Goal: Find specific page/section: Find specific page/section

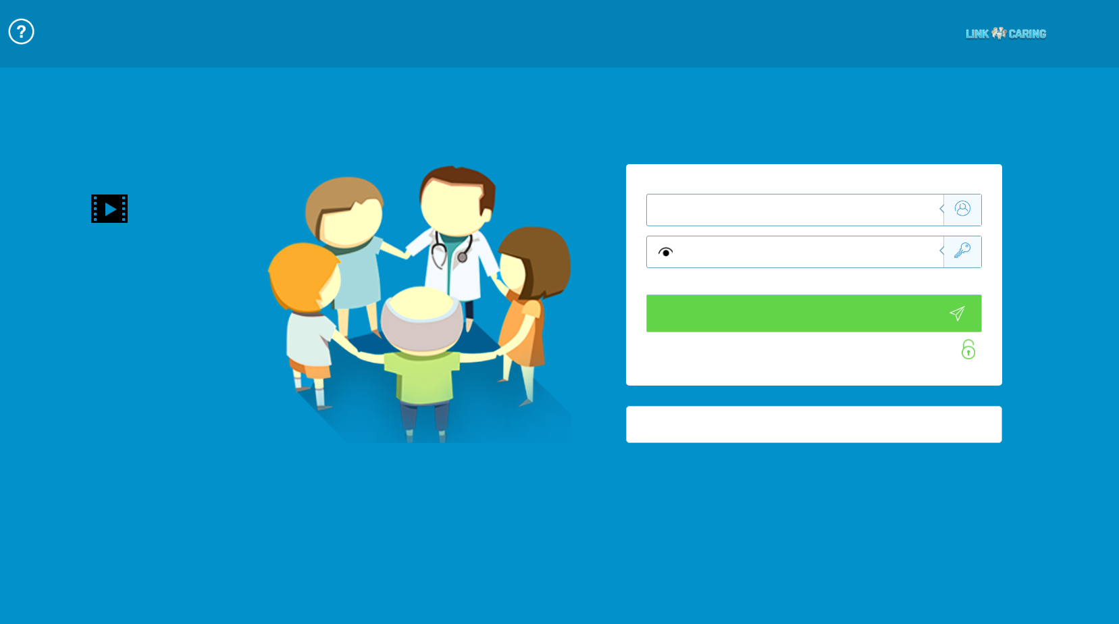
type input "התחבר עכשיו"
type input "עדיין לא? צור חשבון!"
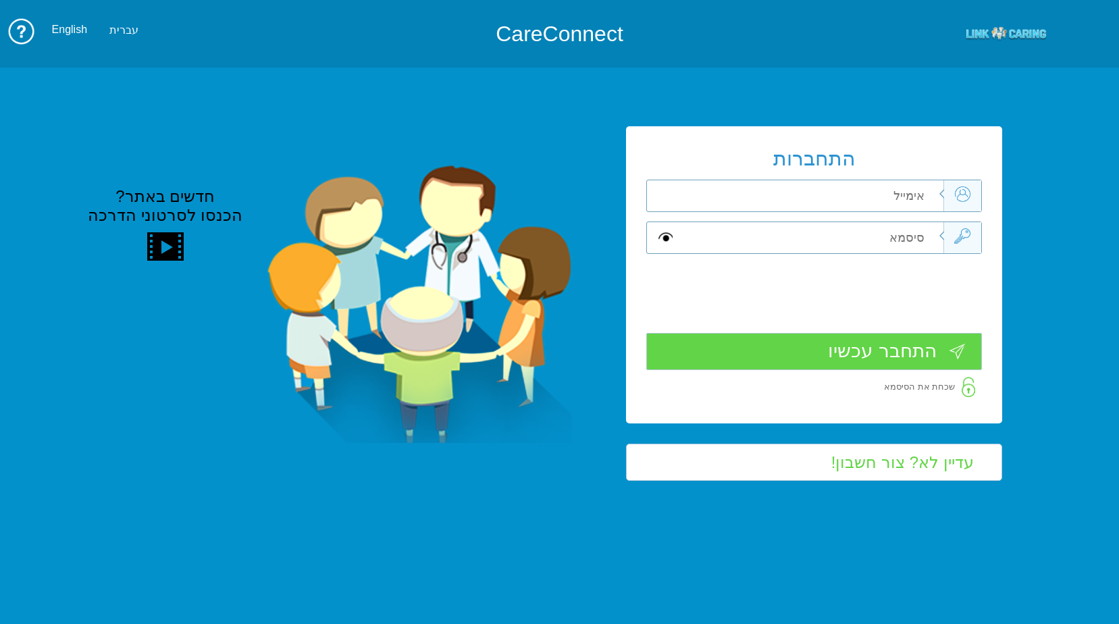
click at [767, 201] on input "text" at bounding box center [810, 195] width 265 height 31
type input "[PERSON_NAME][EMAIL_ADDRESS][DOMAIN_NAME]"
type input "Sh"
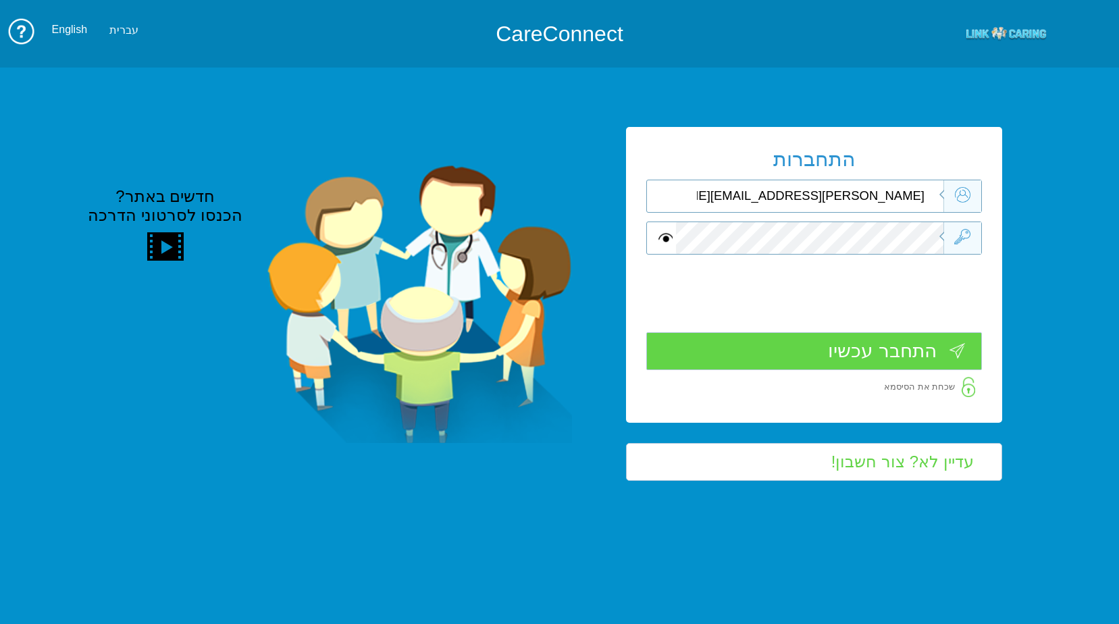
click at [843, 348] on input "התחבר עכשיו" at bounding box center [814, 350] width 336 height 37
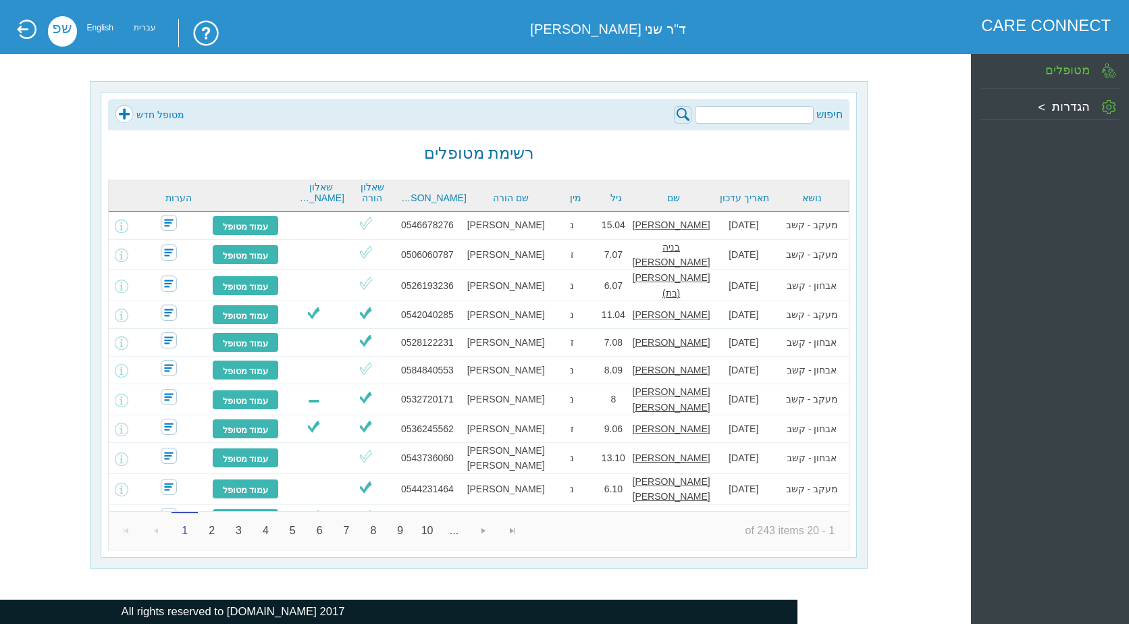
click at [767, 113] on input "search" at bounding box center [754, 115] width 119 height 18
type input "e"
type input "[PERSON_NAME]"
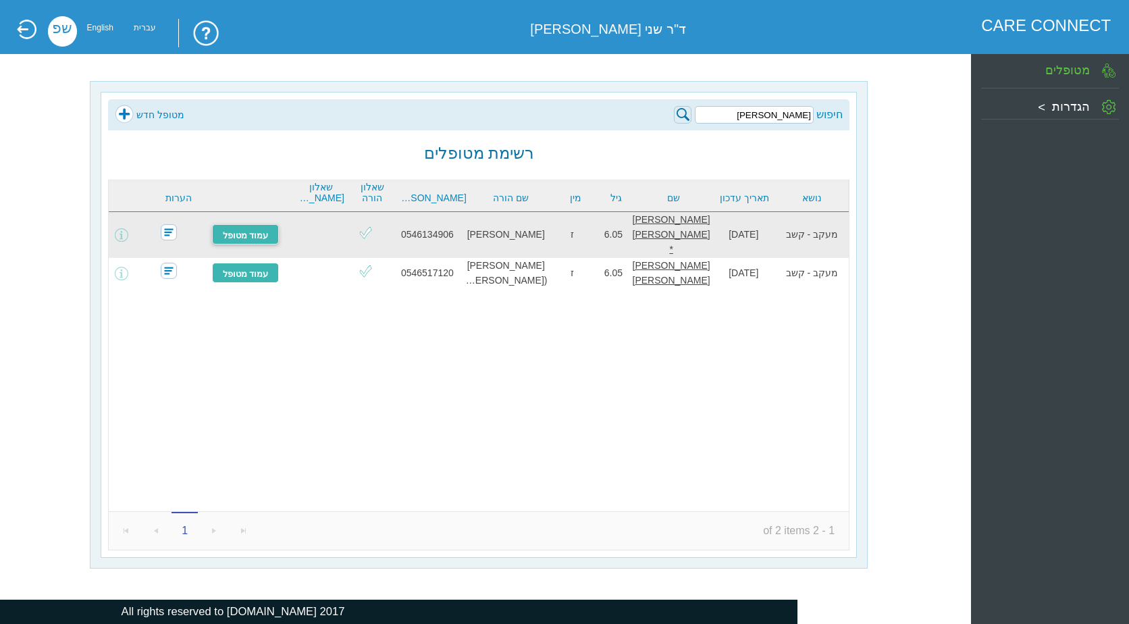
click at [257, 228] on link "עמוד מטופל" at bounding box center [246, 234] width 68 height 20
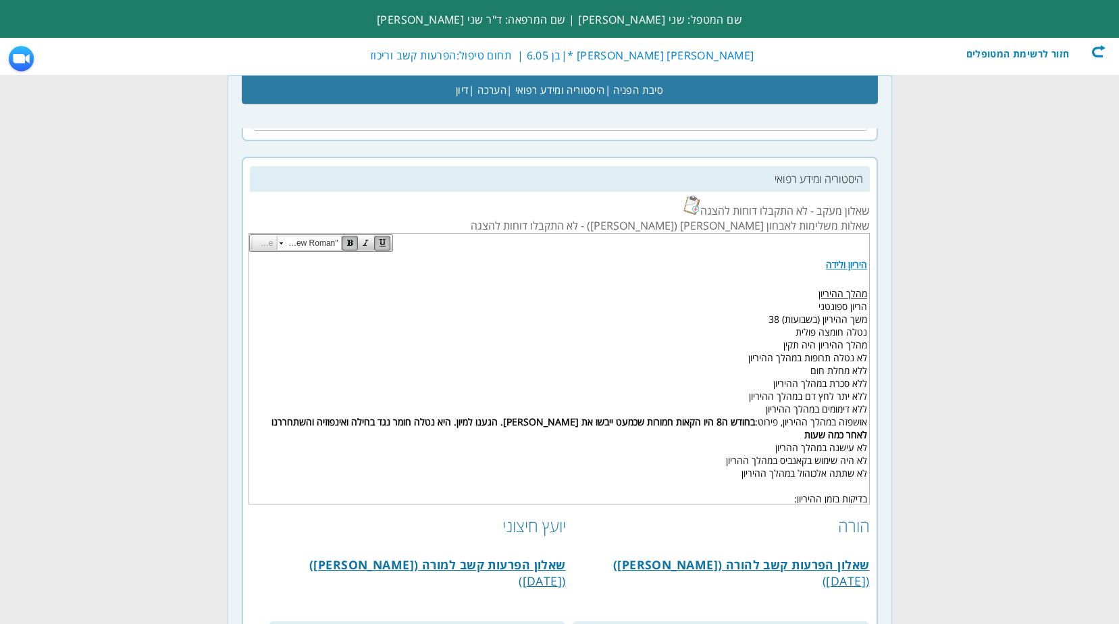
scroll to position [540, 0]
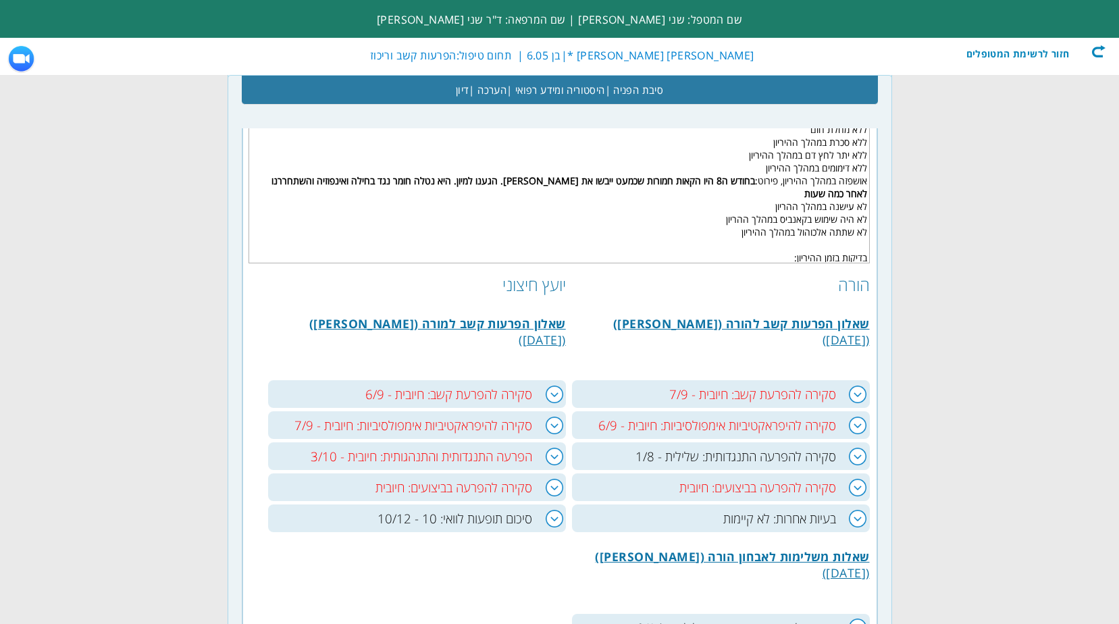
click at [1100, 52] on div "חזור לרשימת המטופלים" at bounding box center [1027, 52] width 155 height 14
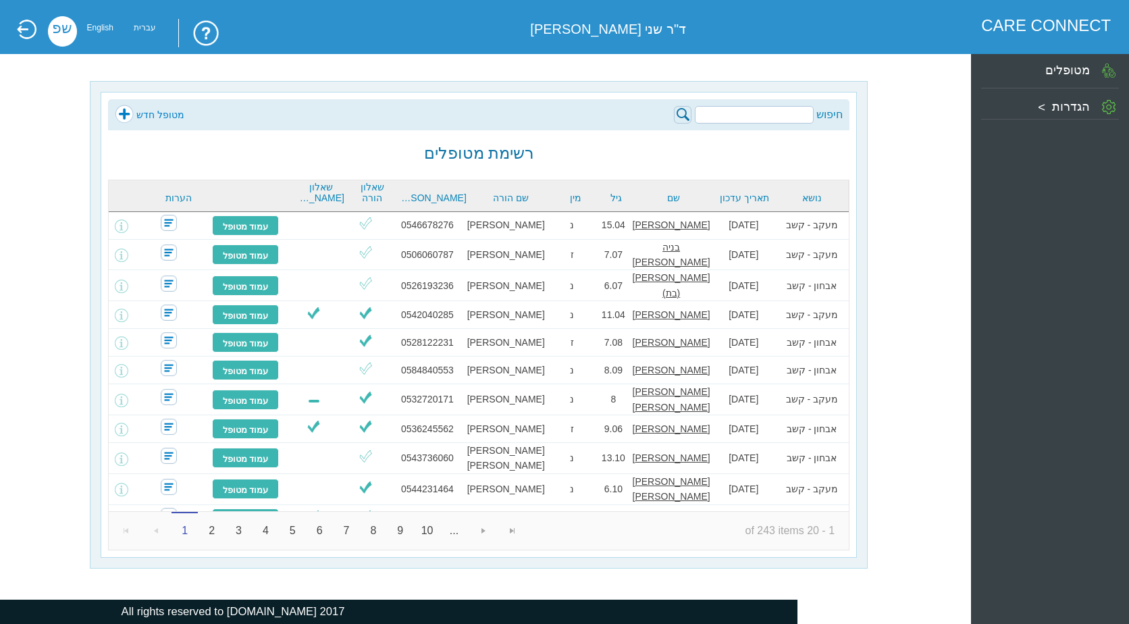
click at [760, 111] on input "search" at bounding box center [754, 115] width 119 height 18
type input "[PERSON_NAME]"
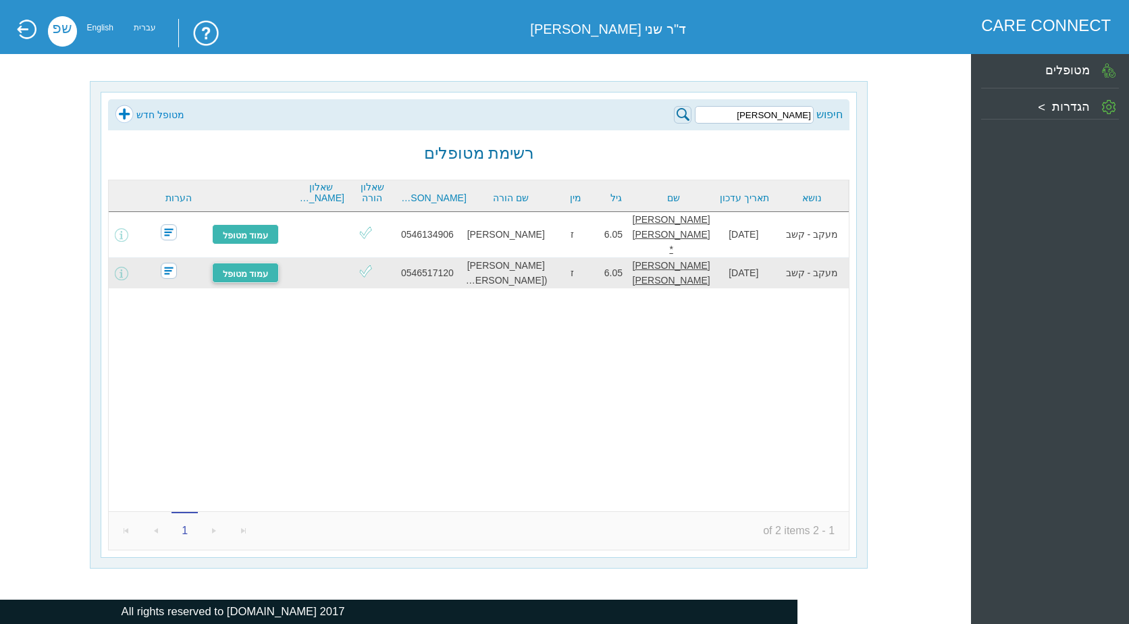
click at [252, 263] on link "עמוד מטופל" at bounding box center [246, 273] width 68 height 20
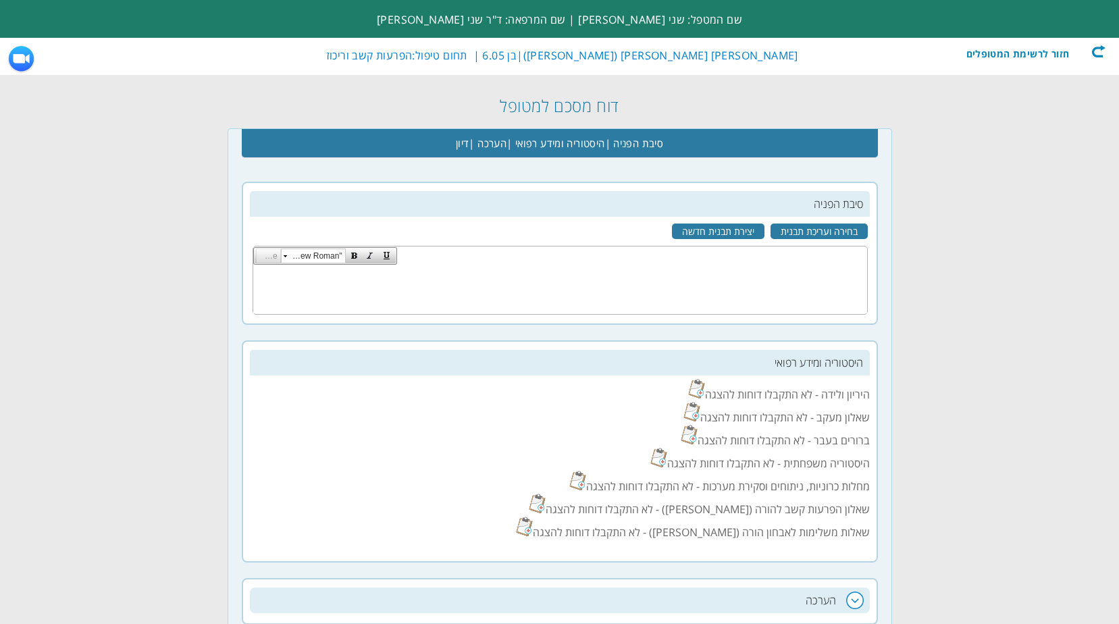
scroll to position [473, 0]
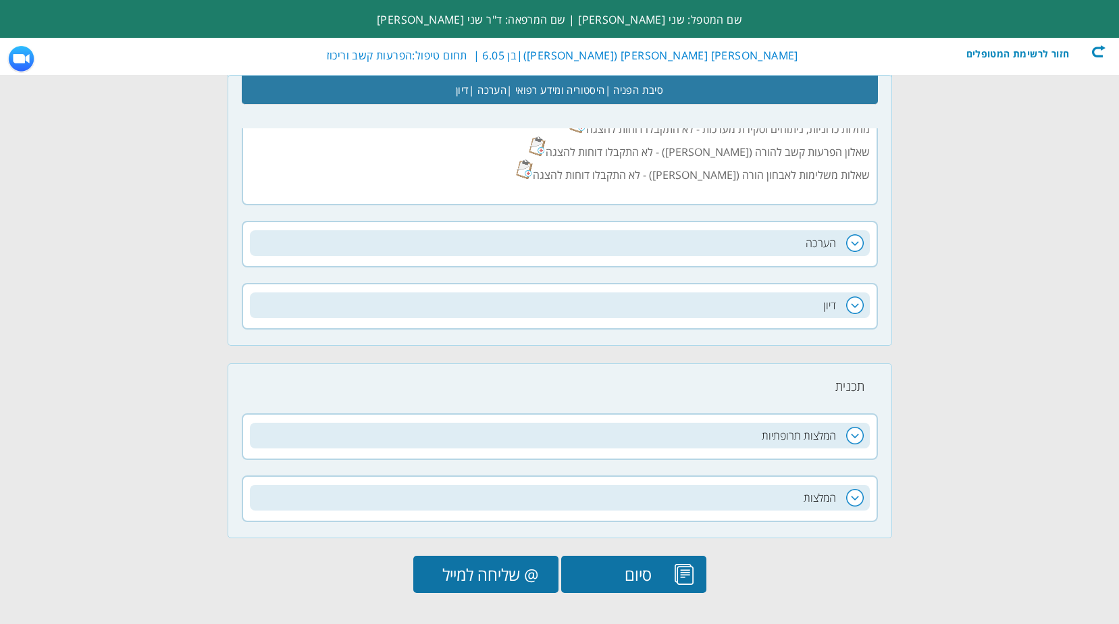
click at [1098, 52] on div "חזור לרשימת המטופלים" at bounding box center [1027, 52] width 155 height 14
